Goal: Task Accomplishment & Management: Use online tool/utility

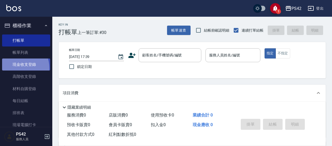
click at [16, 68] on link "現金收支登錄" at bounding box center [26, 65] width 48 height 12
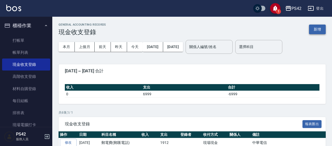
click at [317, 29] on button "新增" at bounding box center [317, 30] width 17 height 10
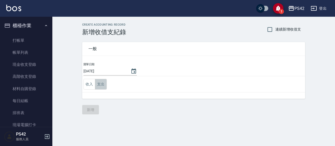
click at [101, 85] on button "支出" at bounding box center [101, 84] width 12 height 11
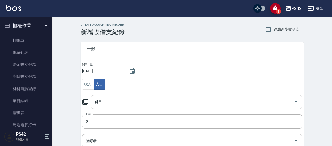
click at [113, 98] on input "科目" at bounding box center [192, 102] width 199 height 9
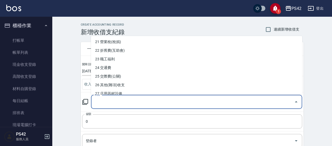
scroll to position [183, 0]
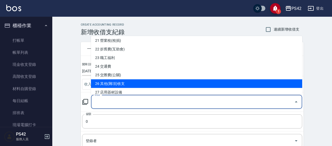
click at [141, 83] on li "26 其他(雜項)收支" at bounding box center [196, 83] width 211 height 9
type input "26 其他(雜項)收支"
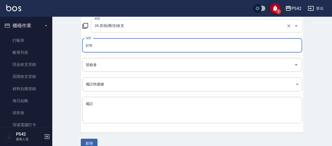
scroll to position [78, 0]
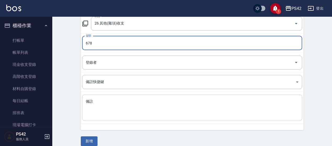
type input "678"
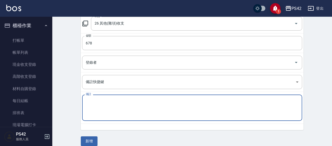
click at [88, 108] on textarea "備註" at bounding box center [192, 108] width 213 height 18
type textarea "面紙"
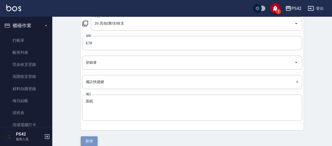
click at [87, 140] on button "新增" at bounding box center [89, 141] width 17 height 10
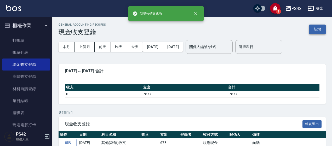
click at [319, 25] on button "新增" at bounding box center [317, 30] width 17 height 10
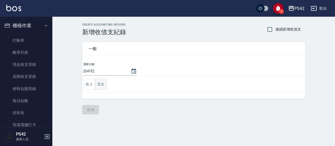
click at [104, 84] on button "支出" at bounding box center [101, 84] width 12 height 11
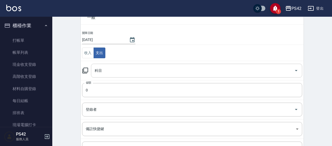
click at [114, 71] on input "科目" at bounding box center [192, 70] width 199 height 9
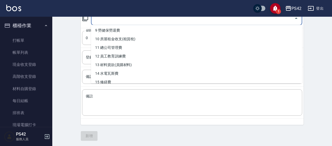
scroll to position [105, 0]
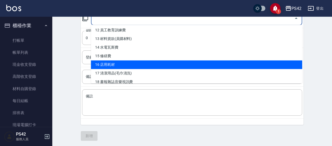
click at [121, 66] on li "16 店用耗材" at bounding box center [196, 64] width 211 height 9
type input "16 店用耗材"
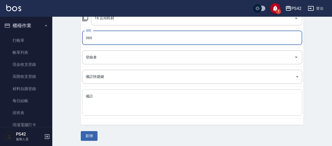
type input "360"
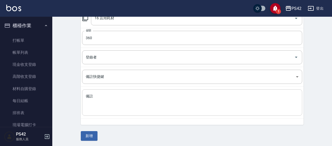
click at [118, 113] on div "x 備註" at bounding box center [192, 102] width 220 height 26
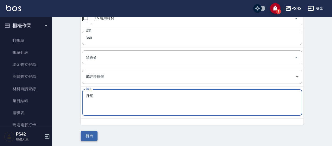
type textarea "月餅"
click at [83, 137] on button "新增" at bounding box center [89, 136] width 17 height 10
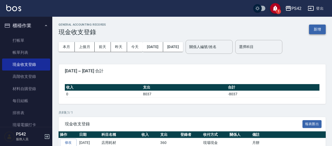
click at [310, 30] on button "新增" at bounding box center [317, 30] width 17 height 10
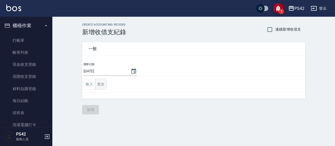
click at [99, 82] on button "支出" at bounding box center [101, 84] width 12 height 11
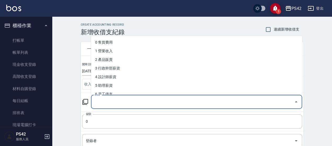
click at [107, 102] on input "科目" at bounding box center [192, 102] width 199 height 9
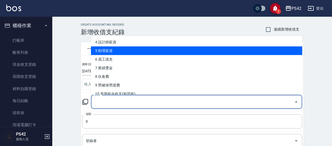
scroll to position [52, 0]
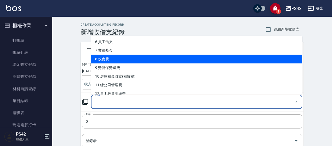
click at [137, 61] on li "8 伙食費" at bounding box center [196, 59] width 211 height 9
type input "8 伙食費"
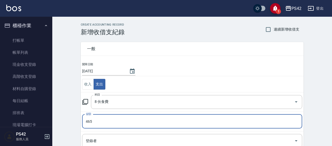
type input "465"
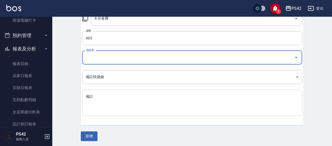
scroll to position [84, 0]
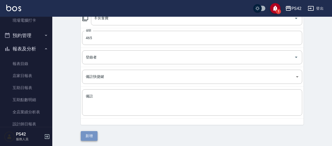
click at [90, 136] on button "新增" at bounding box center [89, 136] width 17 height 10
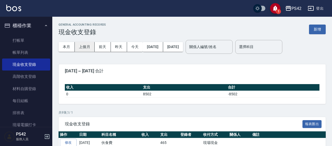
click at [88, 47] on button "上個月" at bounding box center [85, 47] width 20 height 10
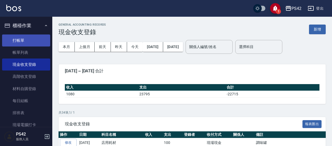
click at [15, 42] on link "打帳單" at bounding box center [26, 41] width 48 height 12
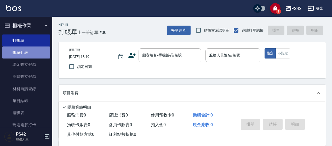
click at [29, 55] on link "帳單列表" at bounding box center [26, 53] width 48 height 12
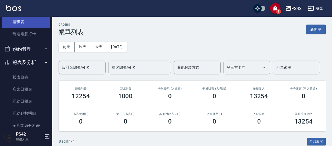
scroll to position [157, 0]
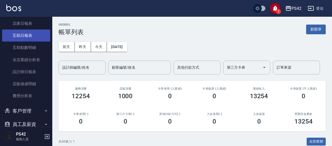
click at [31, 38] on link "互助日報表" at bounding box center [26, 36] width 48 height 12
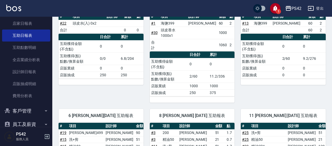
scroll to position [105, 0]
